Goal: Find specific page/section: Find specific page/section

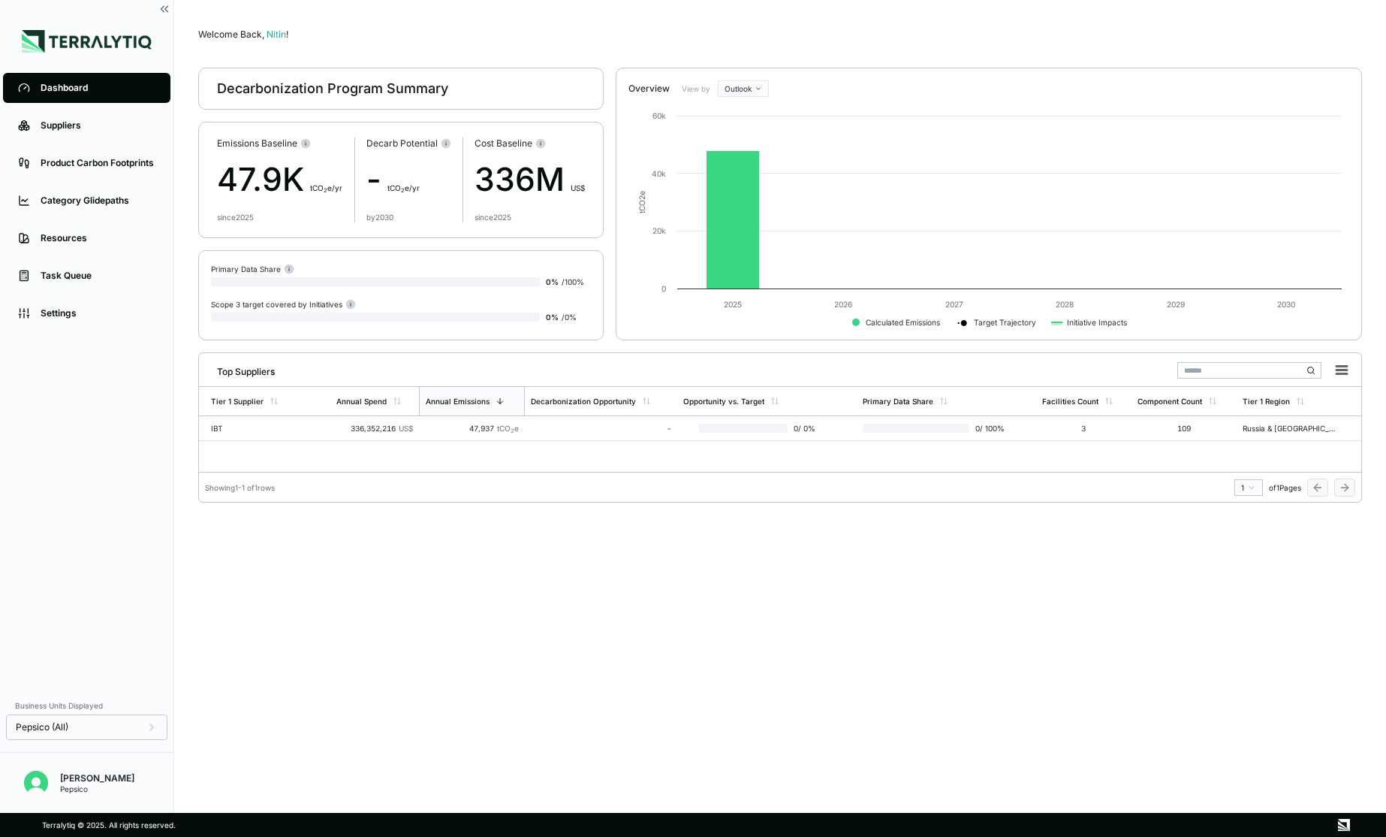
click at [695, 485] on div "Showing 1 - 1 of 1 rows 1 of 1 Pages" at bounding box center [780, 484] width 1162 height 24
click at [331, 424] on td "336,352,216 US$" at bounding box center [374, 428] width 89 height 25
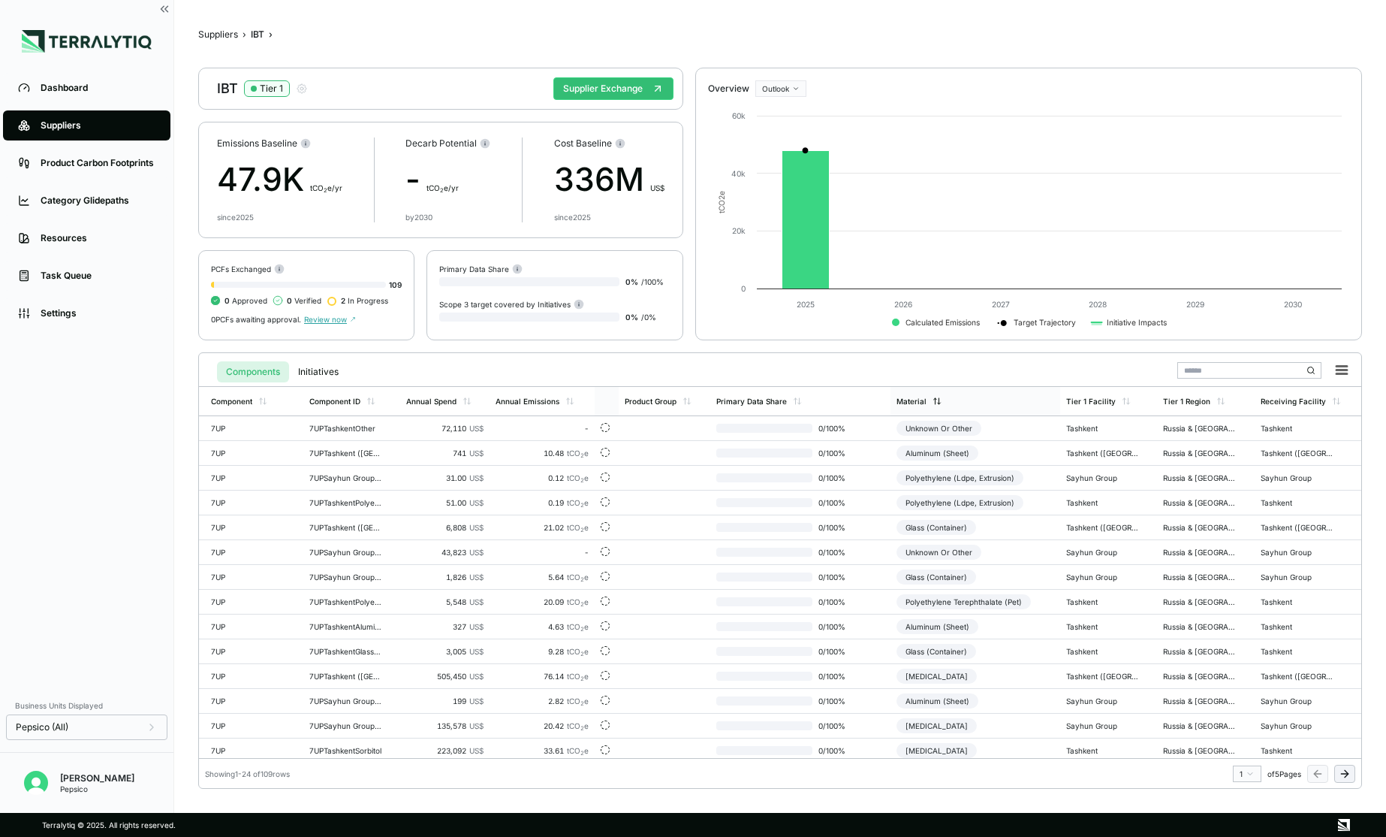
click at [918, 405] on div "Material" at bounding box center [912, 400] width 30 height 9
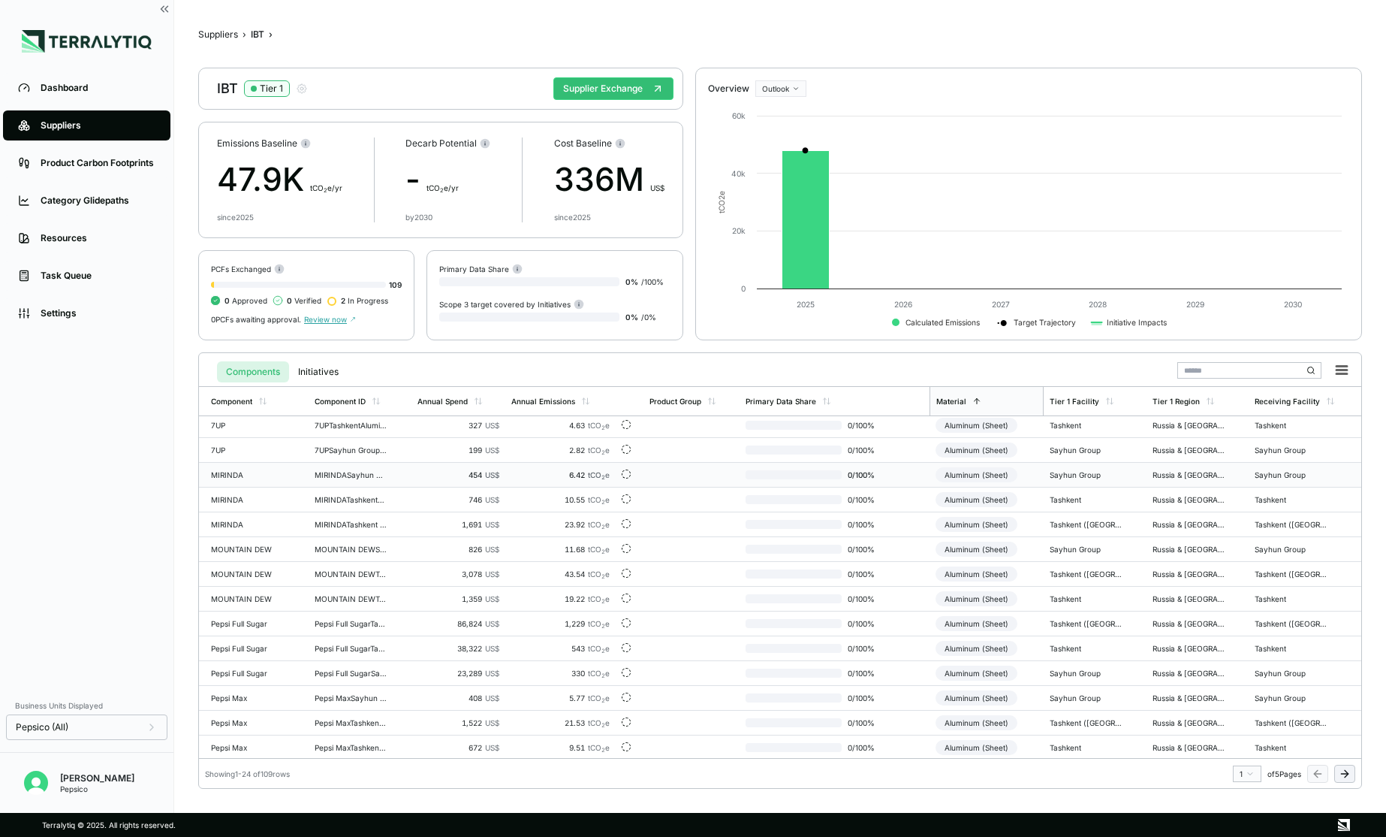
scroll to position [39, 0]
